Goal: Complete application form

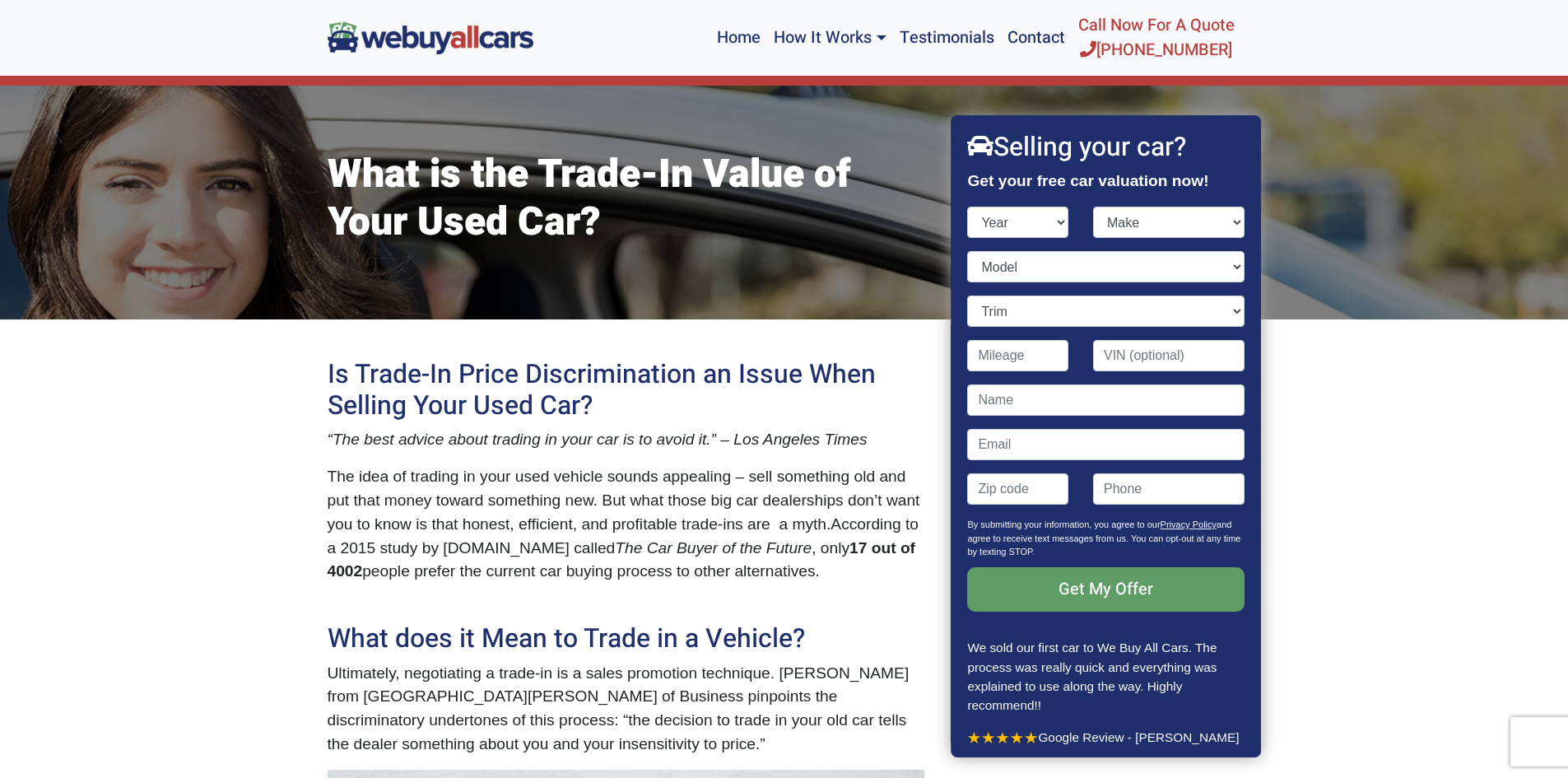
select select "2019"
click at [968, 206] on select "Year [DATE] 2025 2024 2023 2022 2021 2020 2019 2018 2017 2016 2015 2014 2013 20…" at bounding box center [1019, 222] width 101 height 31
click at [1121, 222] on select "Make" at bounding box center [1169, 222] width 151 height 31
select select "MINI"
click at [1093, 206] on select "Make Acura Alfa Romeo Aston [PERSON_NAME] Audi Bentley BMW Buick Cadillac Chevr…" at bounding box center [1169, 222] width 151 height 31
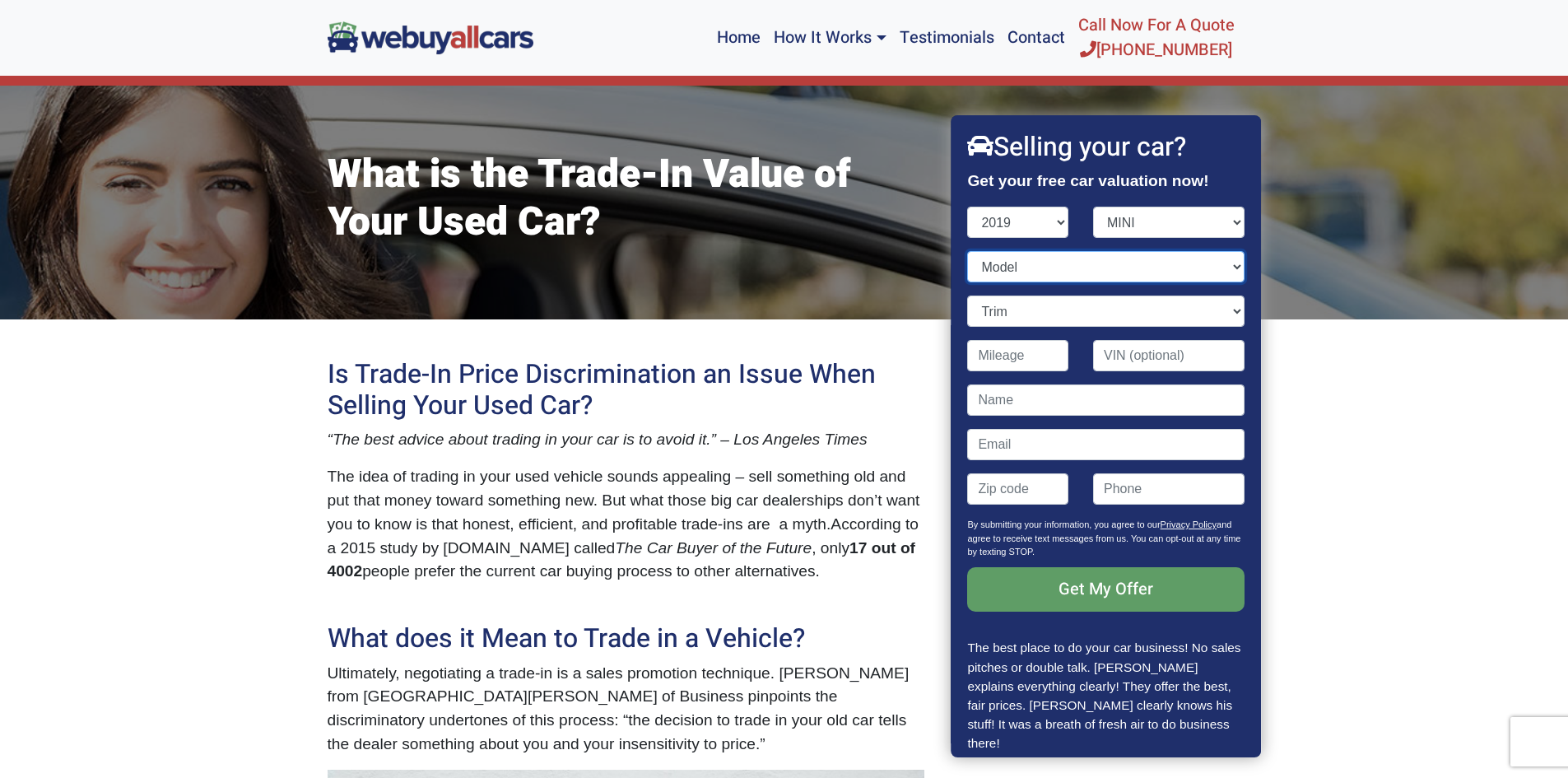
click at [1057, 256] on select "Model Clubman Convertible Countryman Hardtop 2 Door Hardtop 4 Door" at bounding box center [1106, 266] width 276 height 31
select select "Clubman"
click at [968, 251] on select "Model Clubman Convertible Countryman Hardtop 2 Door Hardtop 4 Door" at bounding box center [1106, 266] width 276 height 31
click at [1056, 308] on select "Trim" at bounding box center [1106, 311] width 276 height 31
select select "[PERSON_NAME] S ALL4 4dr Hatchback AWD (2.0L 4cyl Turbo)"
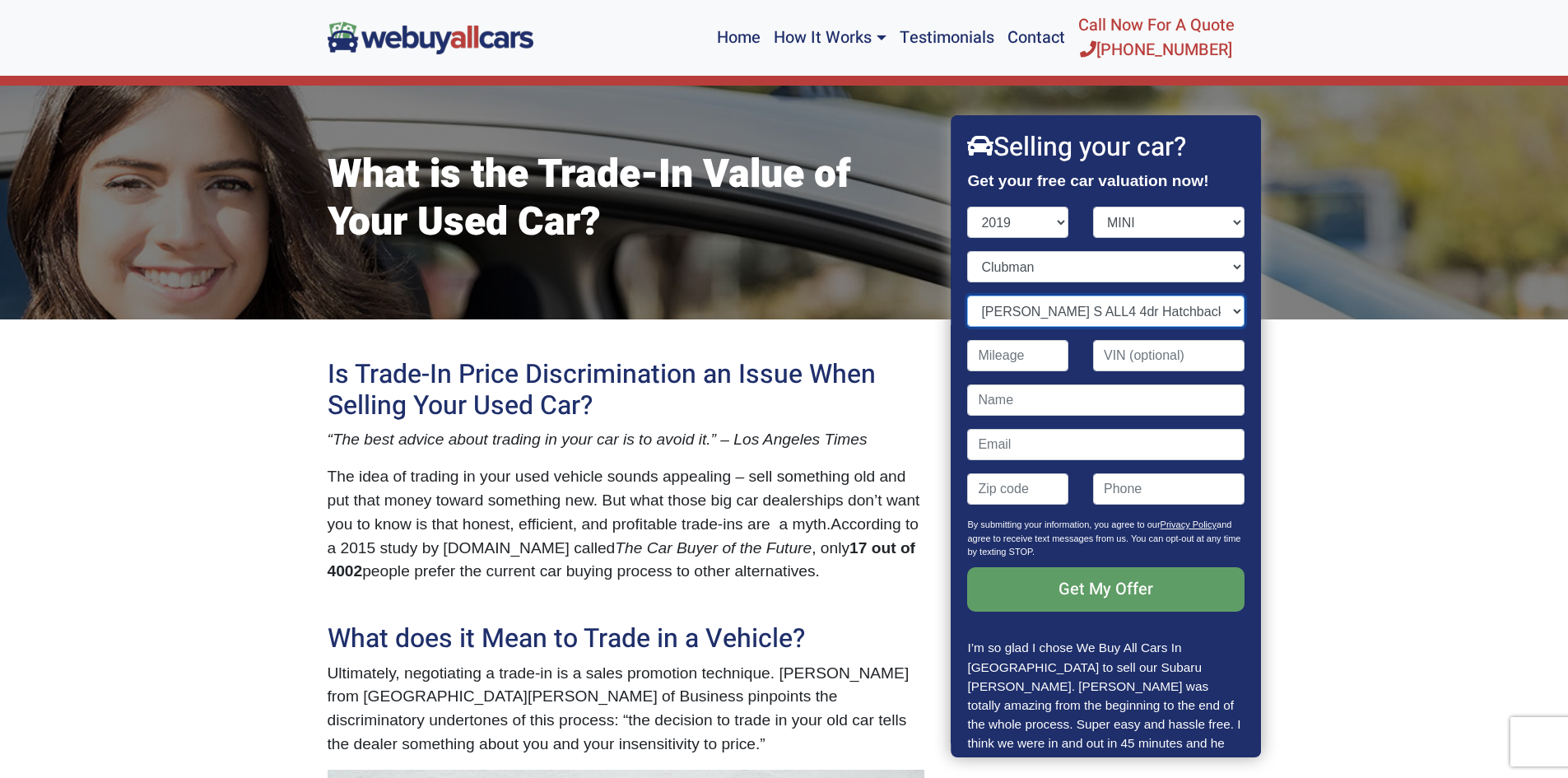
click at [968, 296] on select "Trim [PERSON_NAME] 4dr Hatchback (1.5L 3cyl Turbo) [PERSON_NAME] ALL4 4dr Hatch…" at bounding box center [1106, 311] width 276 height 31
click at [1029, 363] on input "Contact form" at bounding box center [1019, 356] width 101 height 31
type input "24,000"
click at [1159, 363] on input "Contact form" at bounding box center [1169, 356] width 151 height 31
click at [1119, 396] on input "Contact form" at bounding box center [1106, 400] width 276 height 31
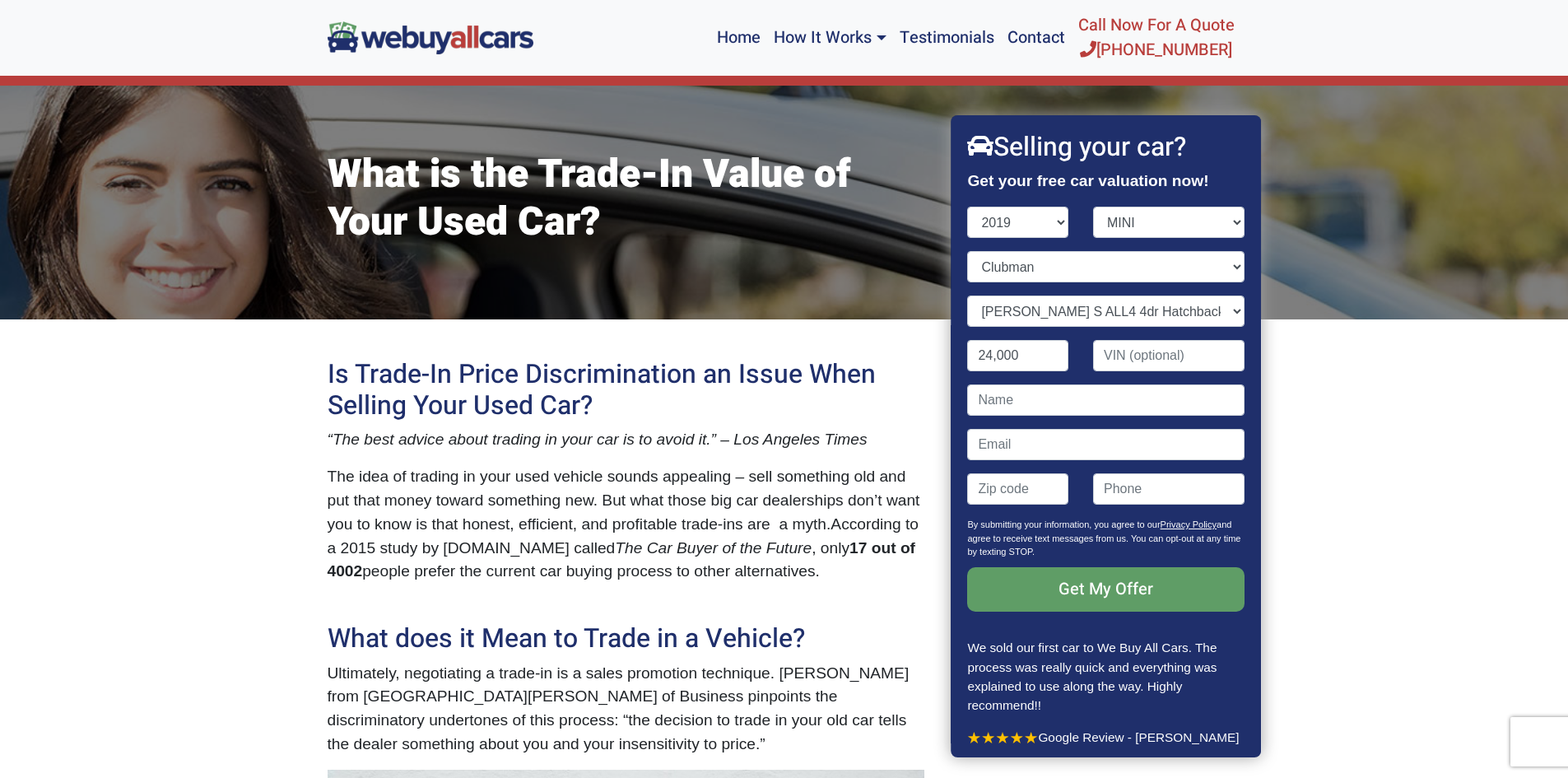
click at [1063, 534] on p "By submitting your information, you agree to our Privacy Policy and agree to re…" at bounding box center [1106, 542] width 276 height 49
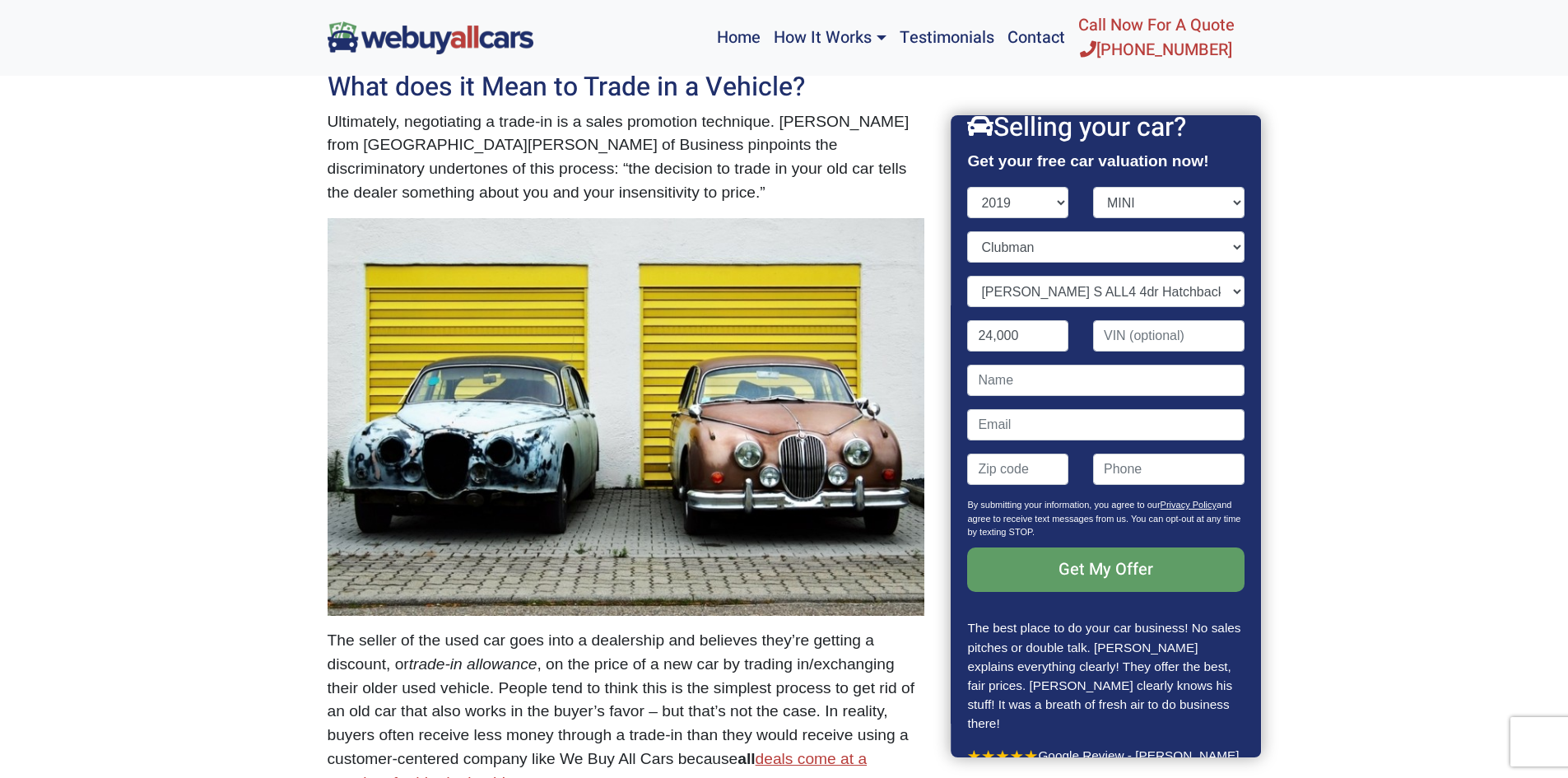
scroll to position [576, 0]
